Goal: Information Seeking & Learning: Learn about a topic

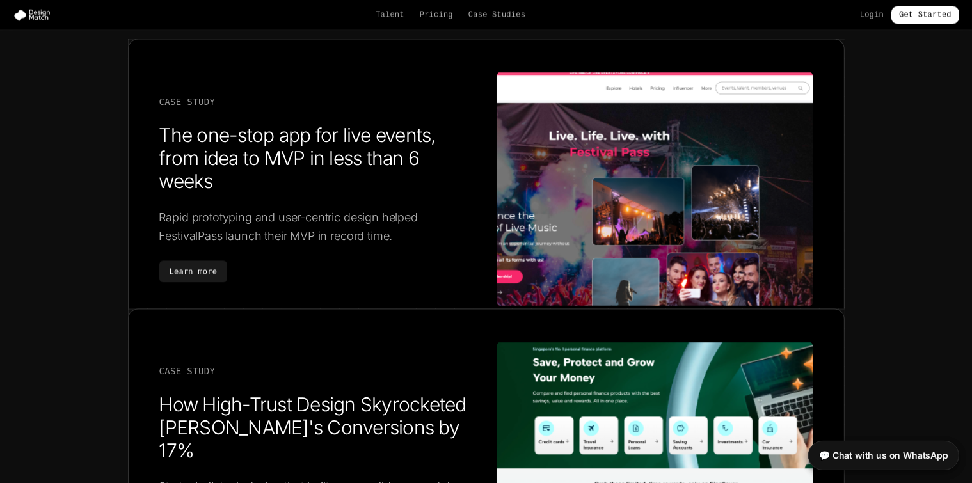
scroll to position [4838, 0]
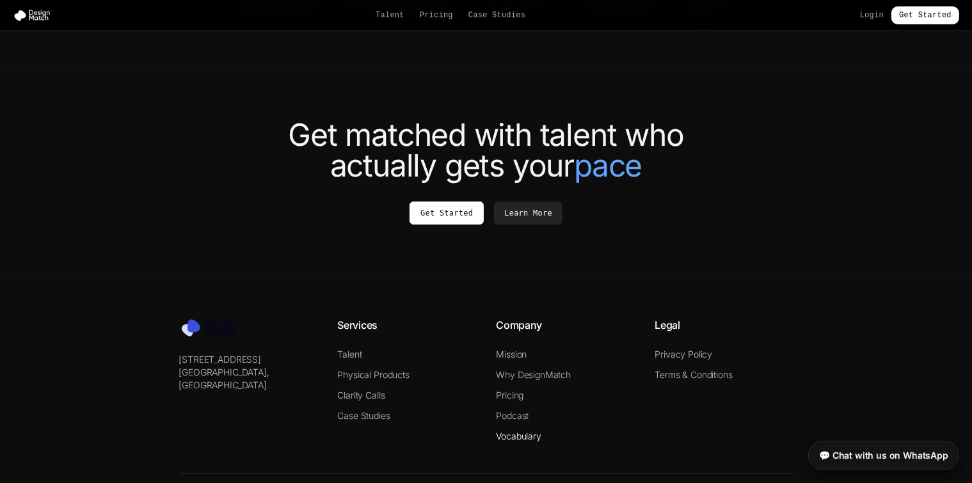
click at [526, 431] on link "Vocabulary" at bounding box center [518, 436] width 45 height 11
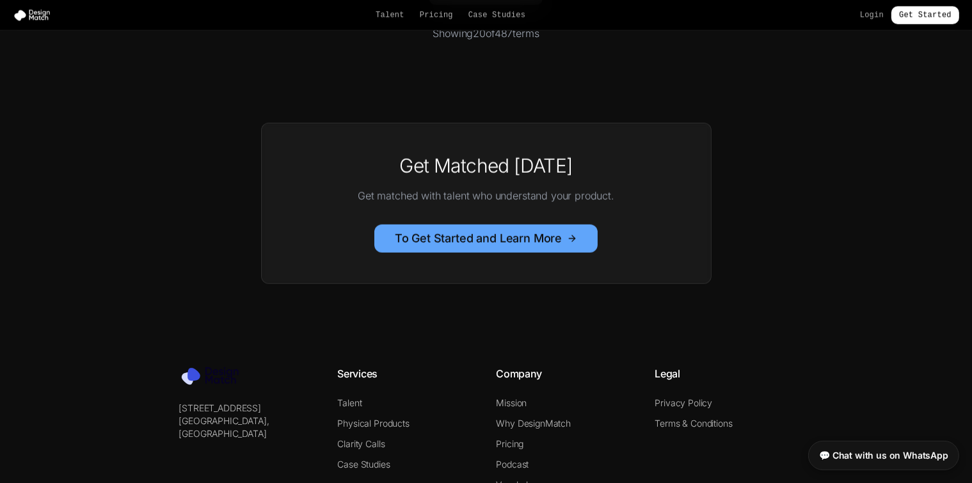
scroll to position [1331, 0]
